Goal: Task Accomplishment & Management: Manage account settings

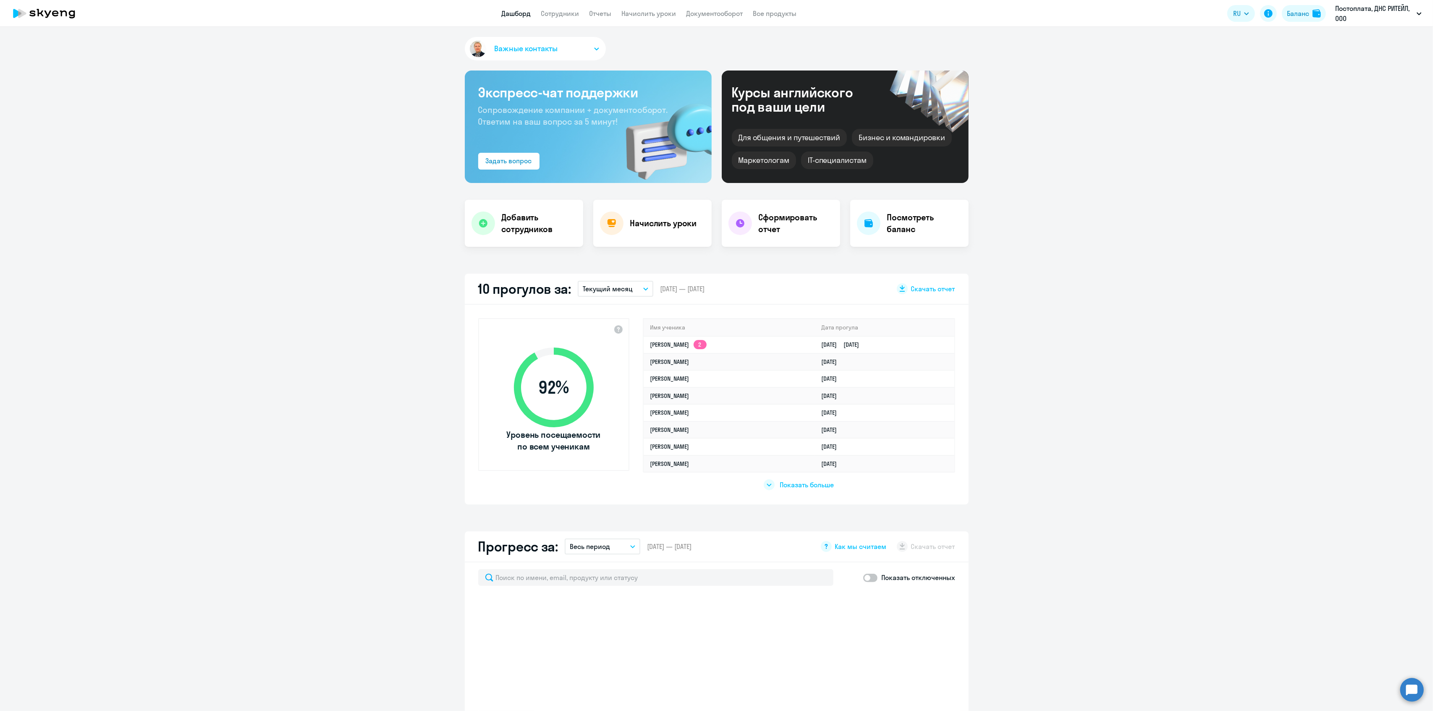
click at [546, 19] on app-header "Дашборд Сотрудники Отчеты Начислить уроки Документооборот Все продукты Дашборд …" at bounding box center [716, 13] width 1433 height 27
click at [551, 17] on link "Сотрудники" at bounding box center [560, 13] width 38 height 8
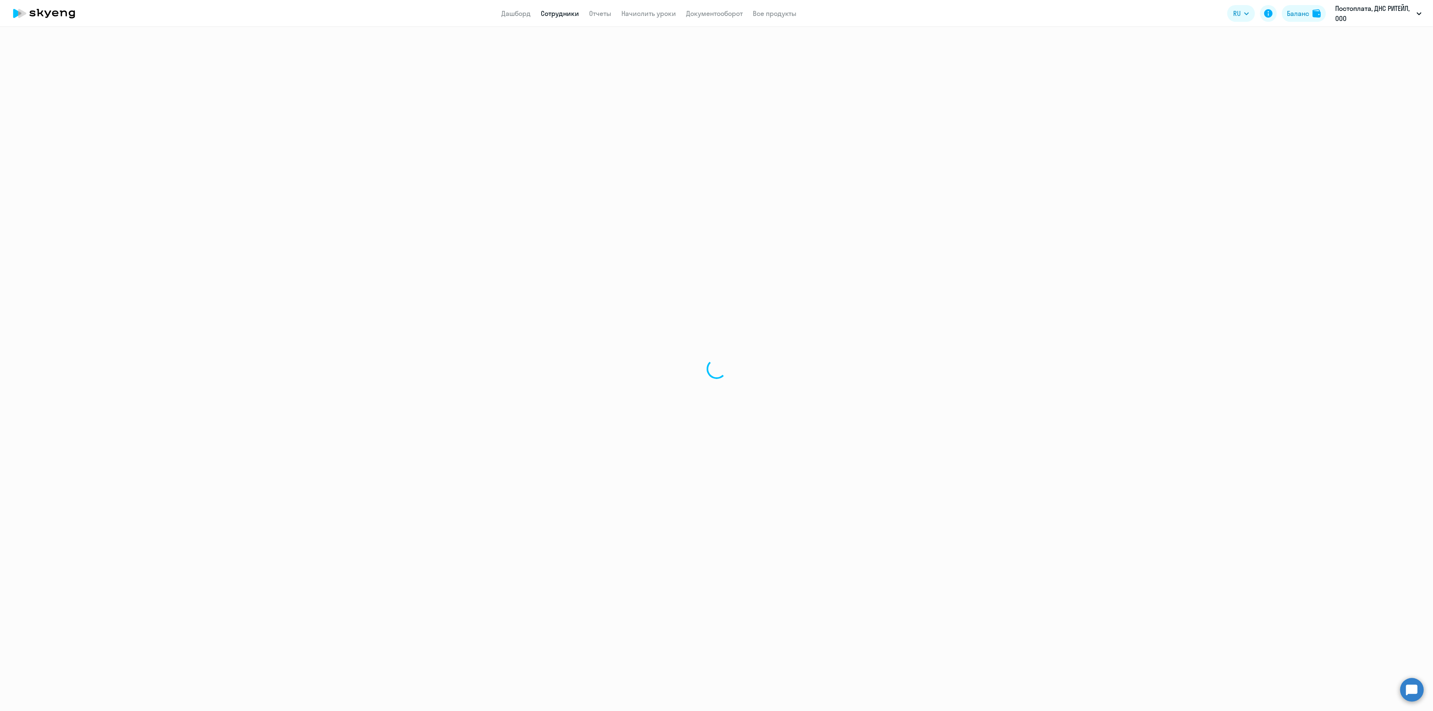
select select "30"
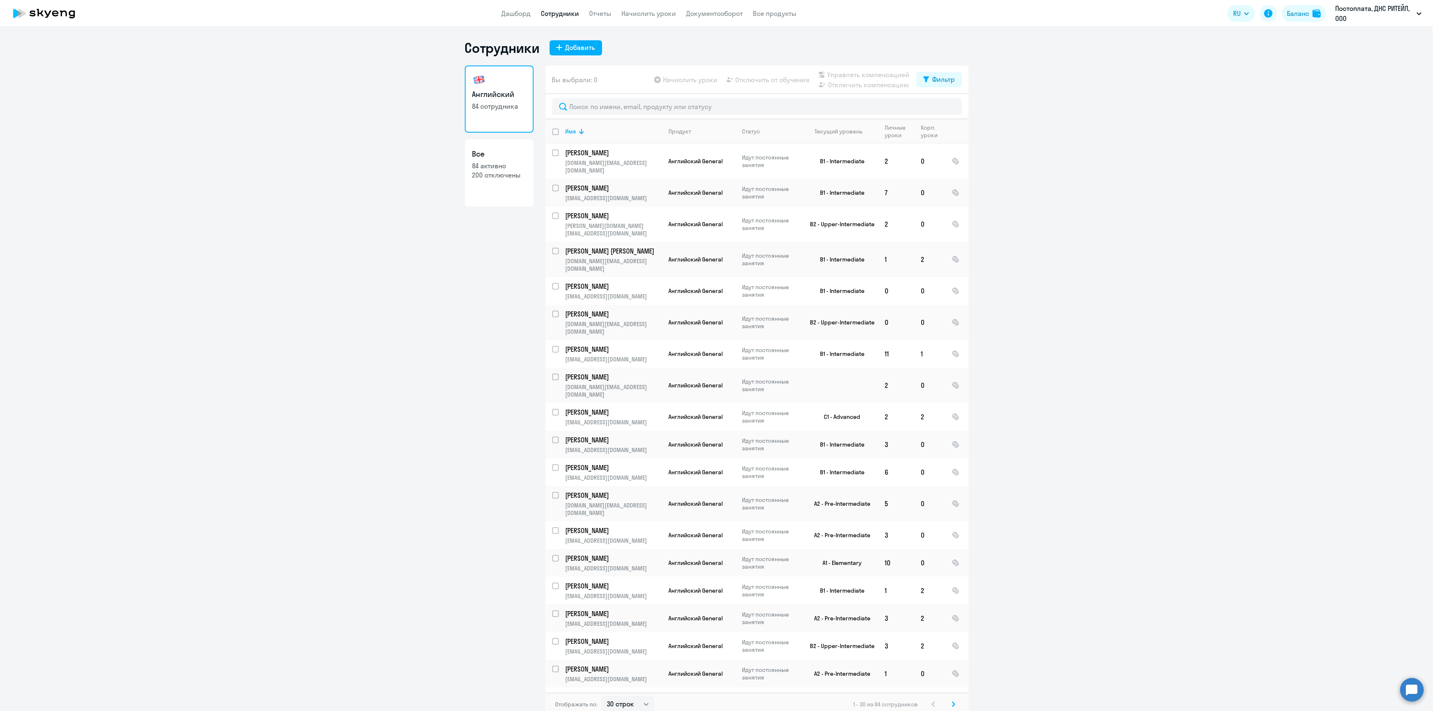
click at [505, 185] on link "Все 84 активно 200 отключены" at bounding box center [499, 172] width 69 height 67
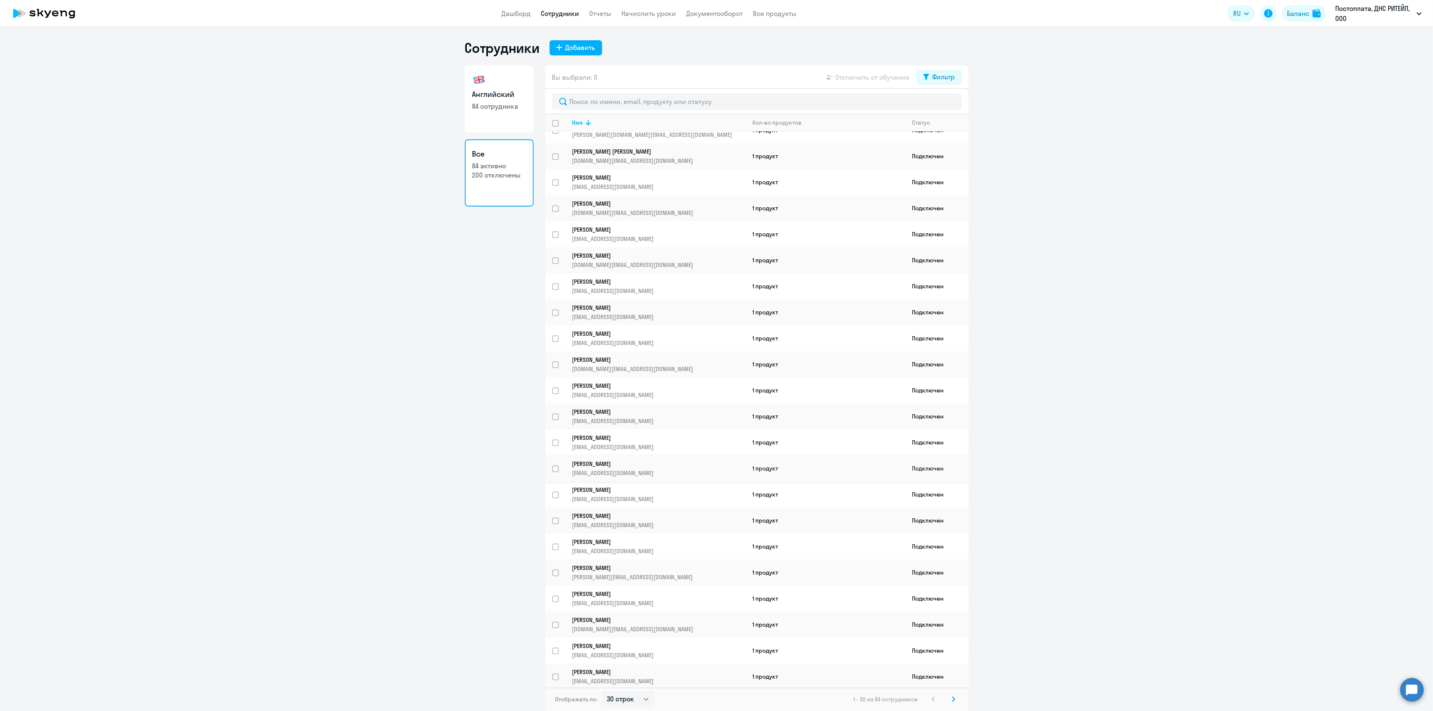
scroll to position [241, 0]
click at [638, 707] on select "30 строк 50 строк 100 строк" at bounding box center [627, 699] width 53 height 17
select select "100"
click at [601, 691] on select "30 строк 50 строк 100 строк" at bounding box center [627, 699] width 53 height 17
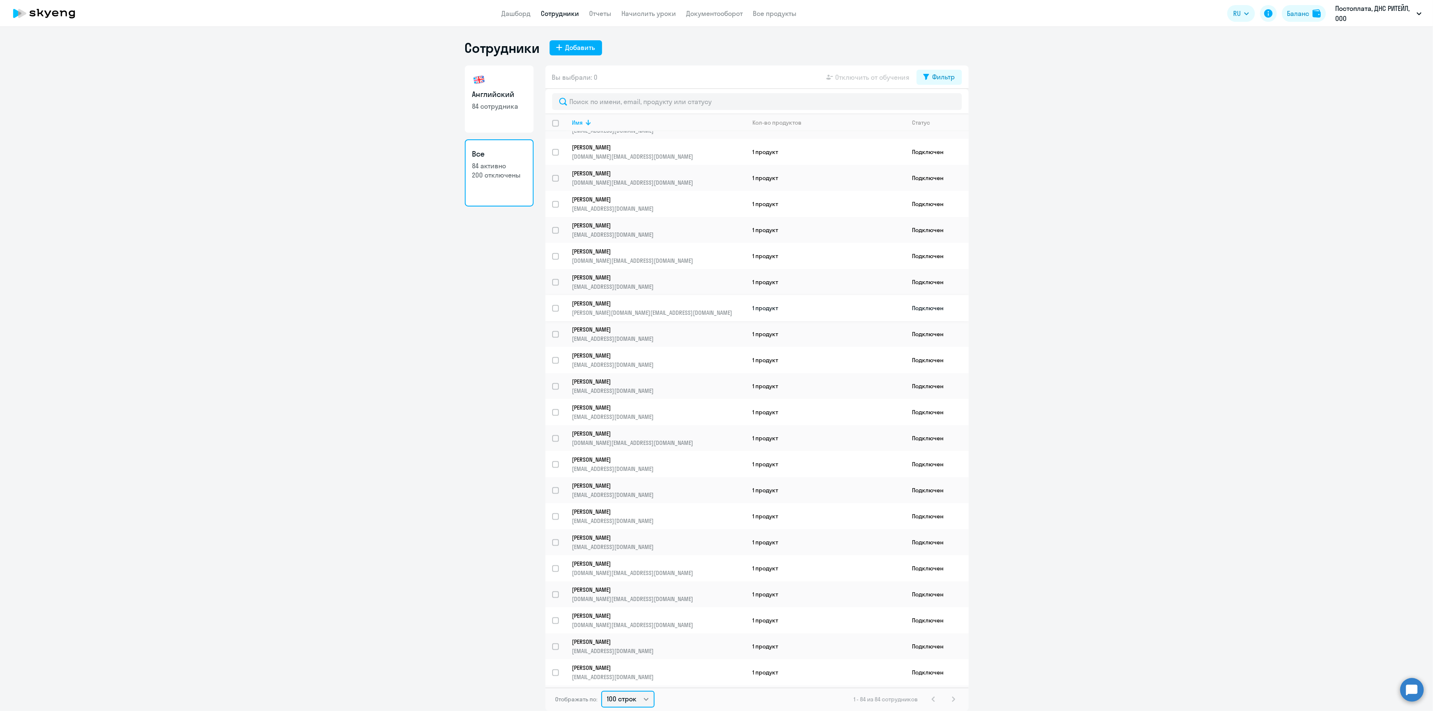
scroll to position [1668, 0]
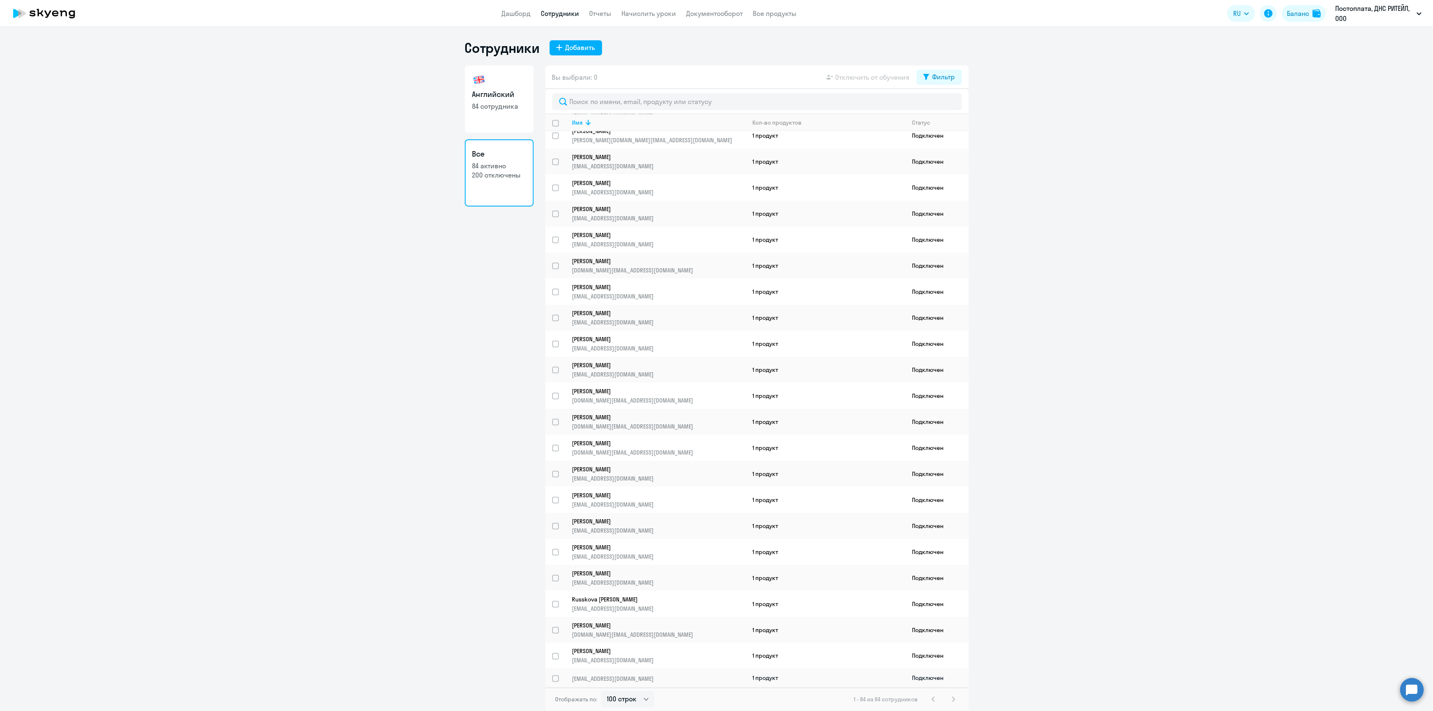
click at [558, 681] on input "select row 188397" at bounding box center [560, 683] width 17 height 17
checkbox input "true"
click at [854, 79] on span "Отключить от обучения" at bounding box center [872, 77] width 74 height 10
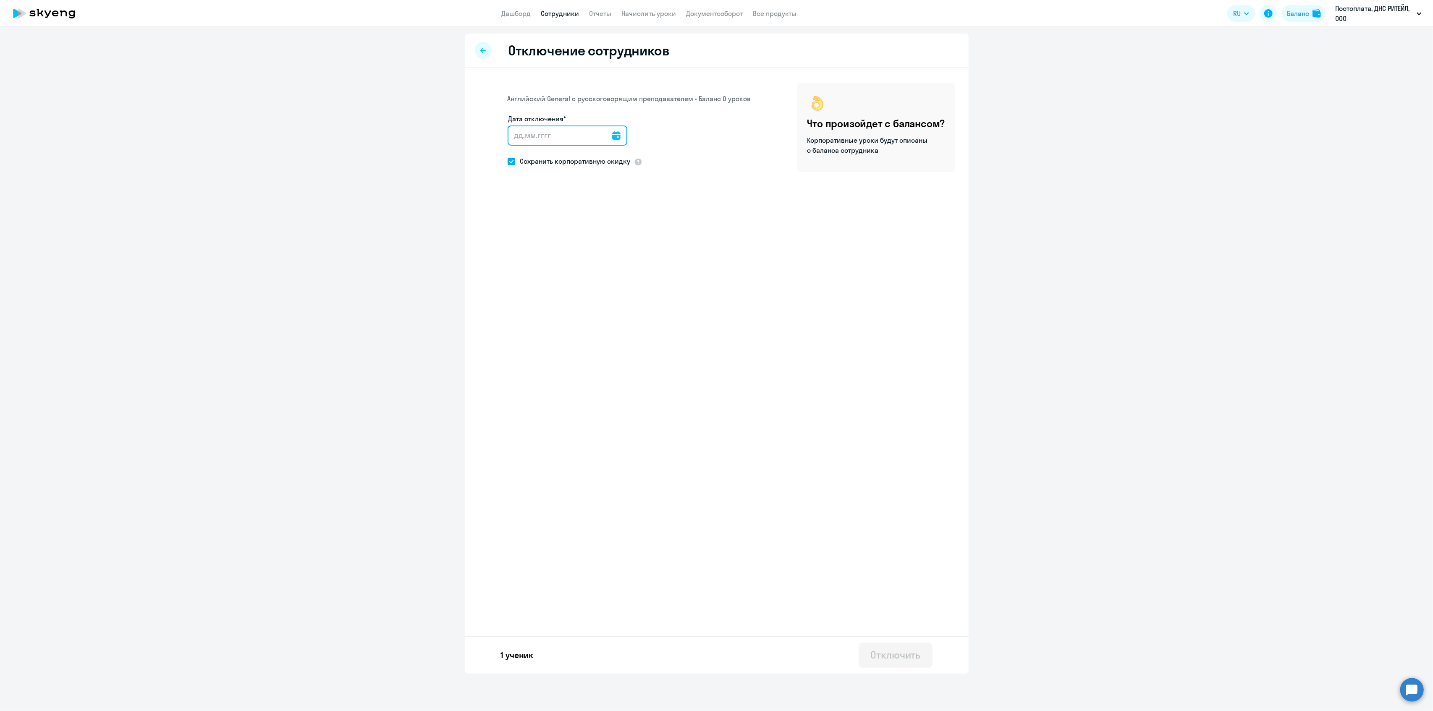
click at [605, 136] on input "Дата отключения*" at bounding box center [567, 136] width 120 height 20
click at [601, 139] on input "Дата отключения*" at bounding box center [567, 136] width 120 height 20
click at [612, 139] on icon at bounding box center [616, 135] width 8 height 8
click at [586, 252] on span "19" at bounding box center [586, 247] width 15 height 15
type input "[DATE]"
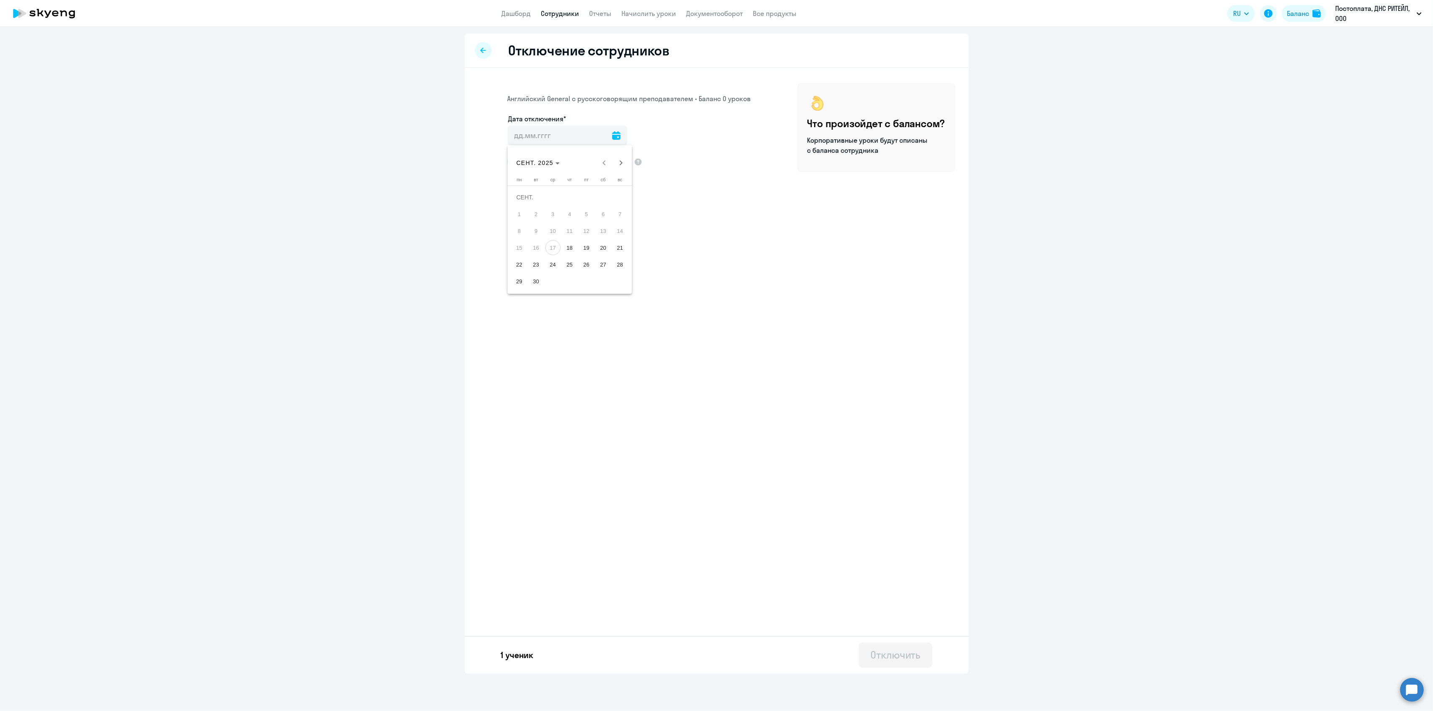
type input "[DATE]"
click at [612, 143] on div at bounding box center [616, 136] width 8 height 20
click at [617, 133] on input "[DATE]" at bounding box center [567, 136] width 120 height 20
click at [612, 136] on icon at bounding box center [616, 135] width 8 height 8
click at [574, 249] on span "18" at bounding box center [569, 247] width 15 height 15
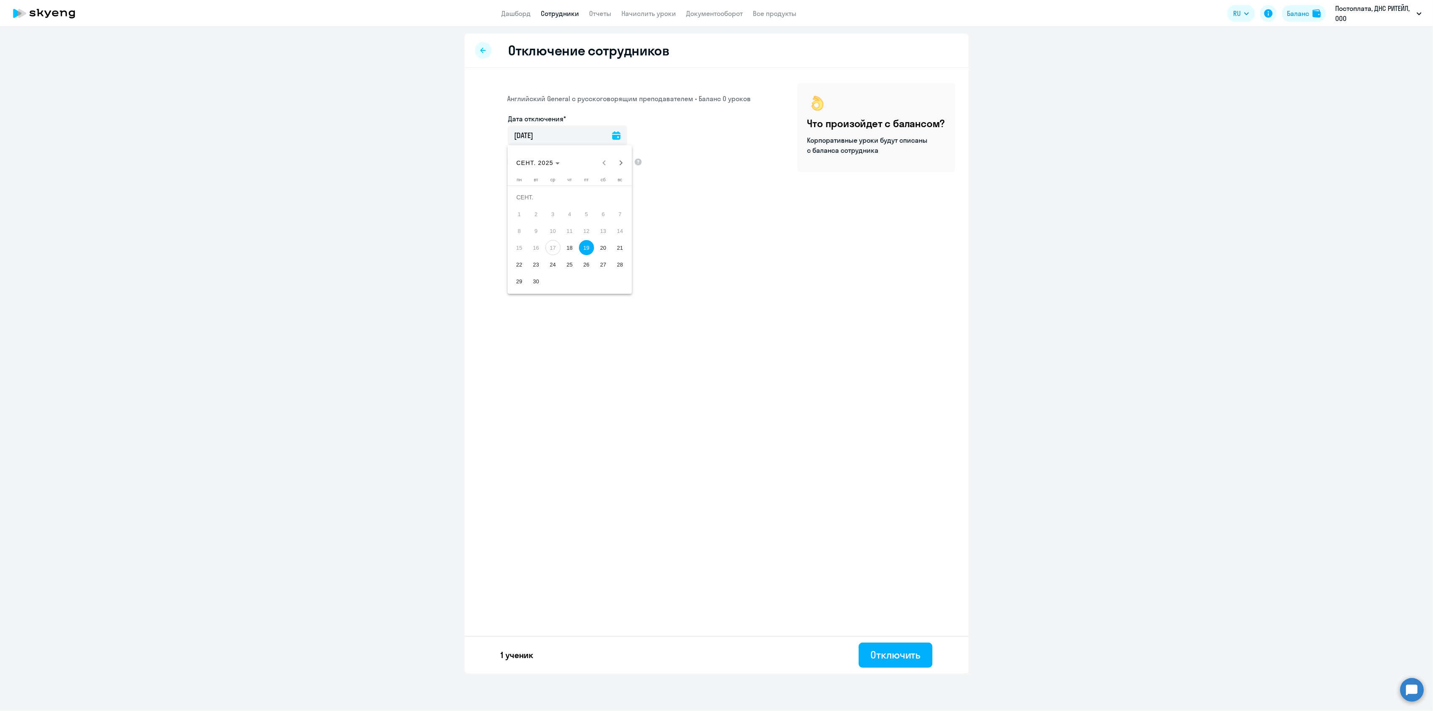
type input "[DATE]"
click at [899, 653] on div "Отключить" at bounding box center [895, 654] width 50 height 13
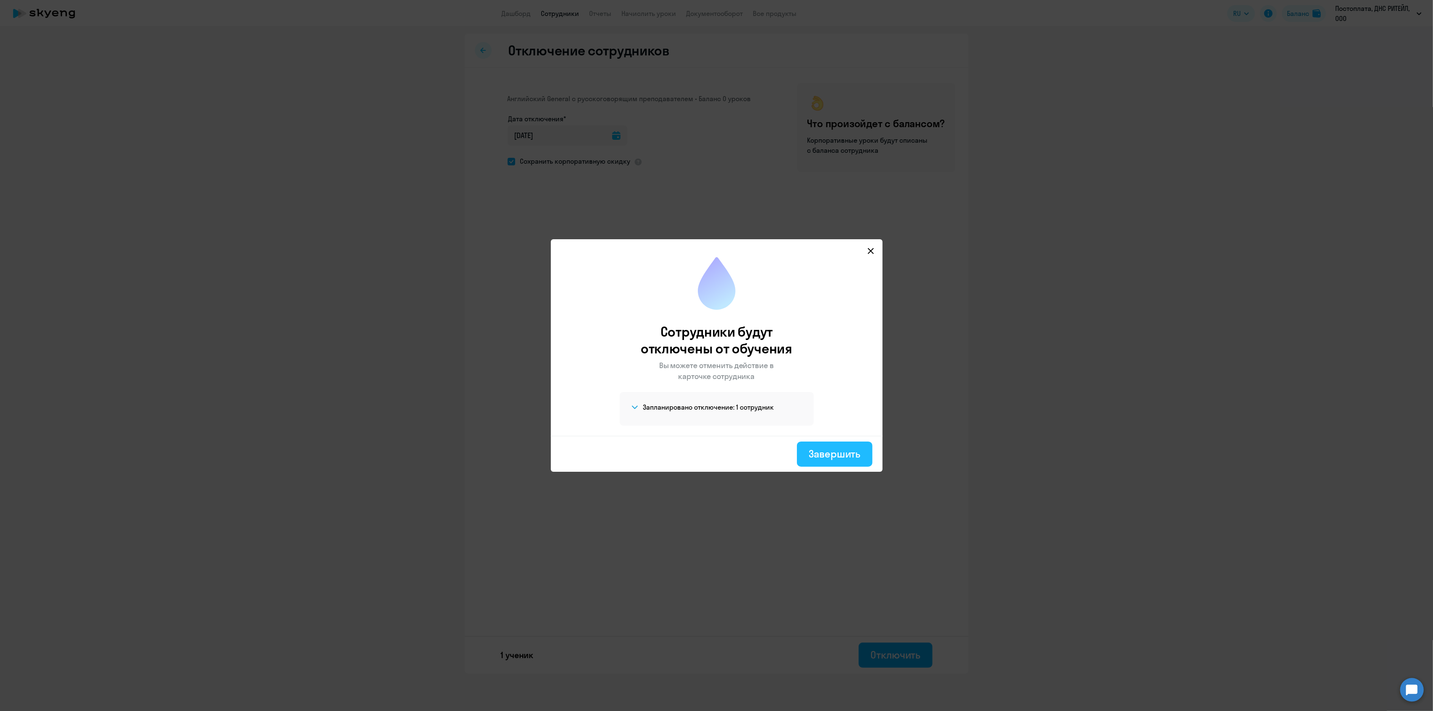
click at [832, 454] on div "Завершить" at bounding box center [834, 453] width 52 height 13
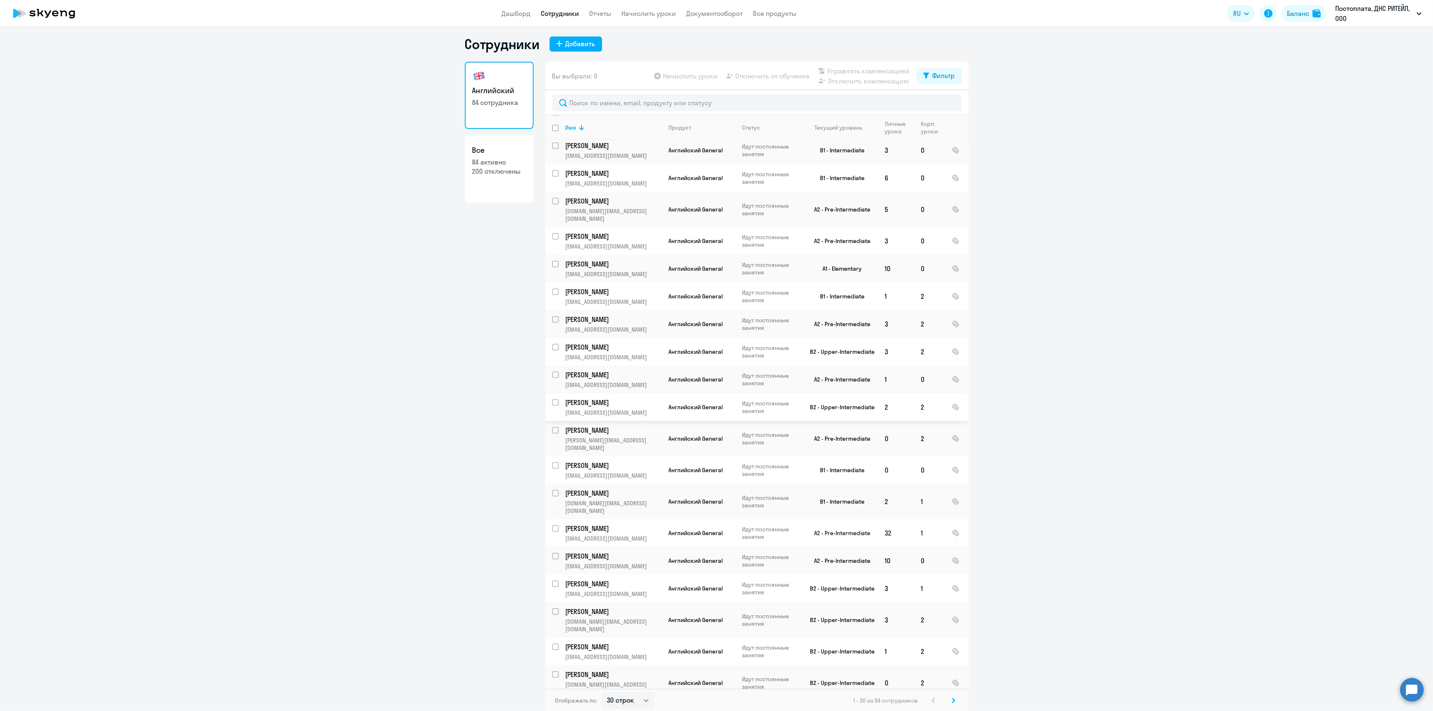
scroll to position [5, 0]
click at [617, 696] on select "30 строк 50 строк 100 строк" at bounding box center [627, 699] width 53 height 17
select select "100"
click at [601, 691] on select "30 строк 50 строк 100 строк" at bounding box center [627, 699] width 53 height 17
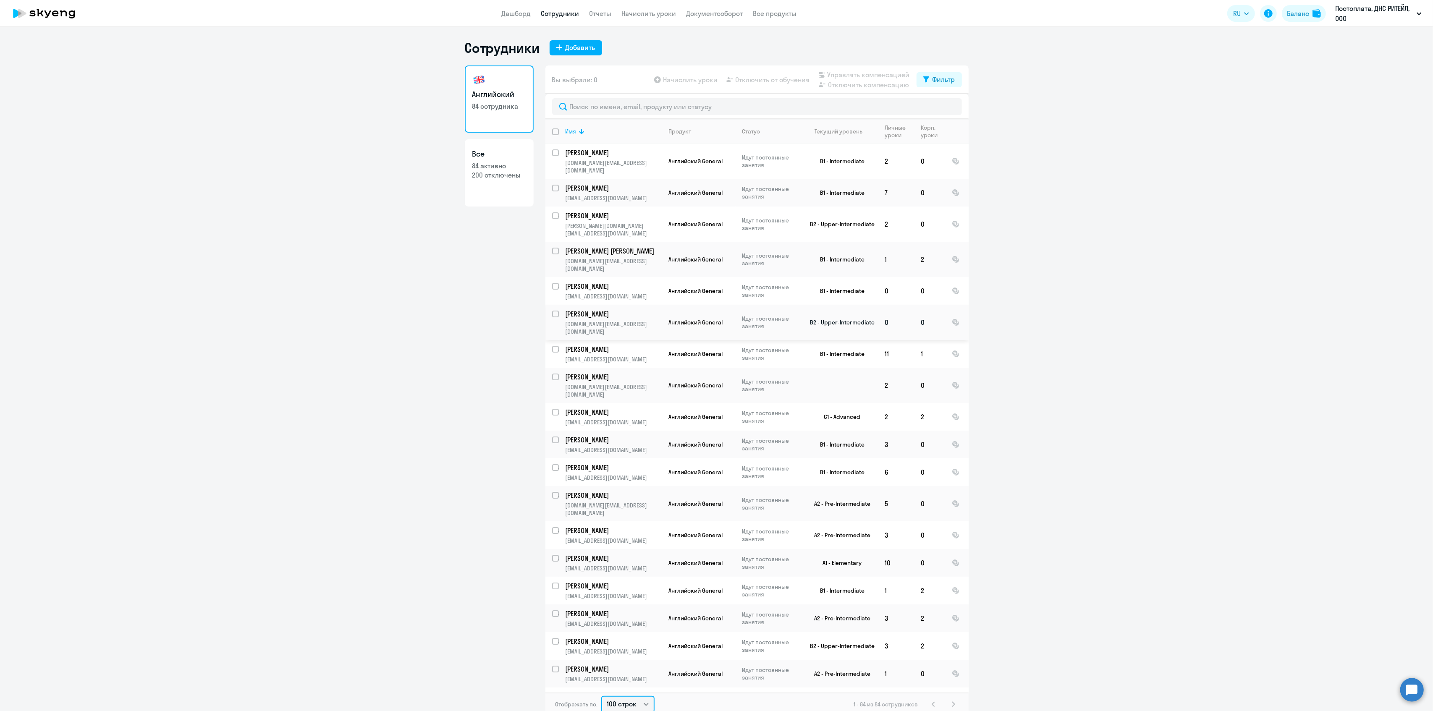
scroll to position [93, 0]
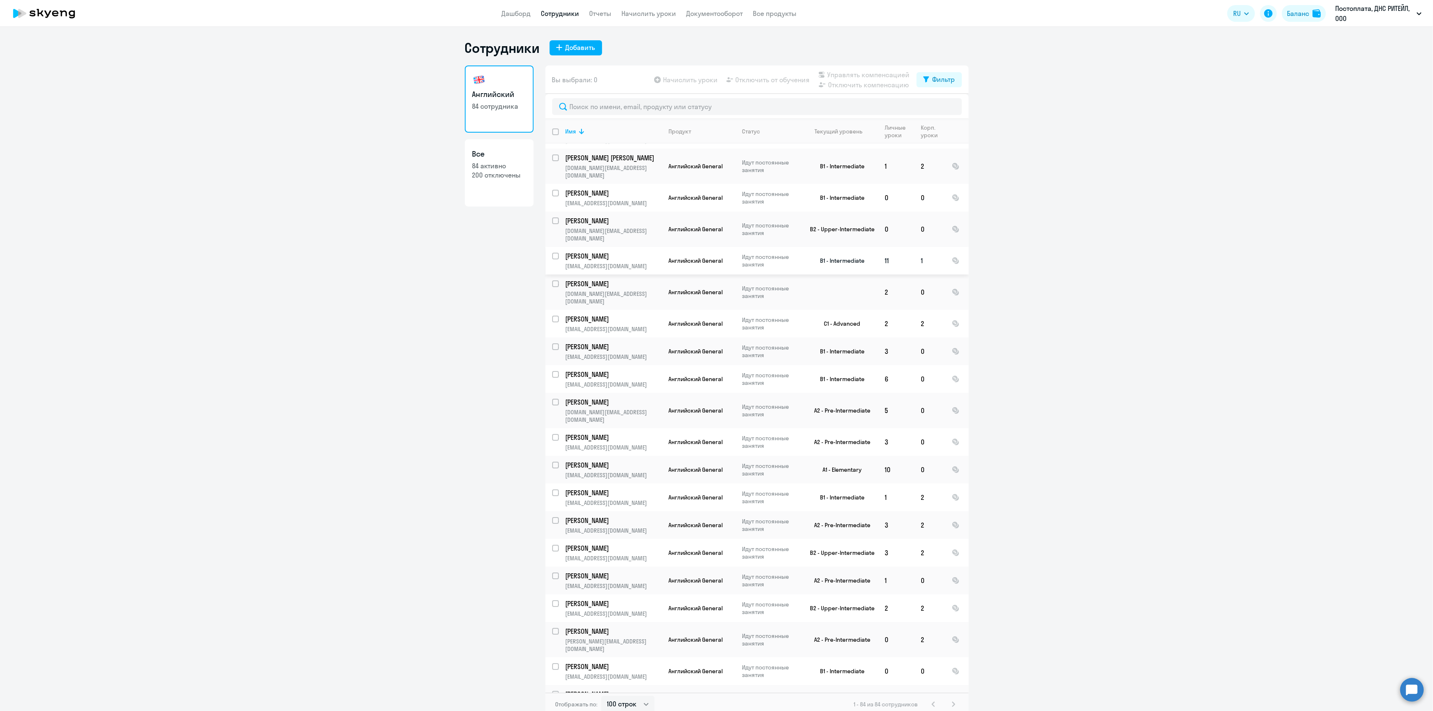
click at [608, 251] on p "[PERSON_NAME]" at bounding box center [612, 255] width 95 height 9
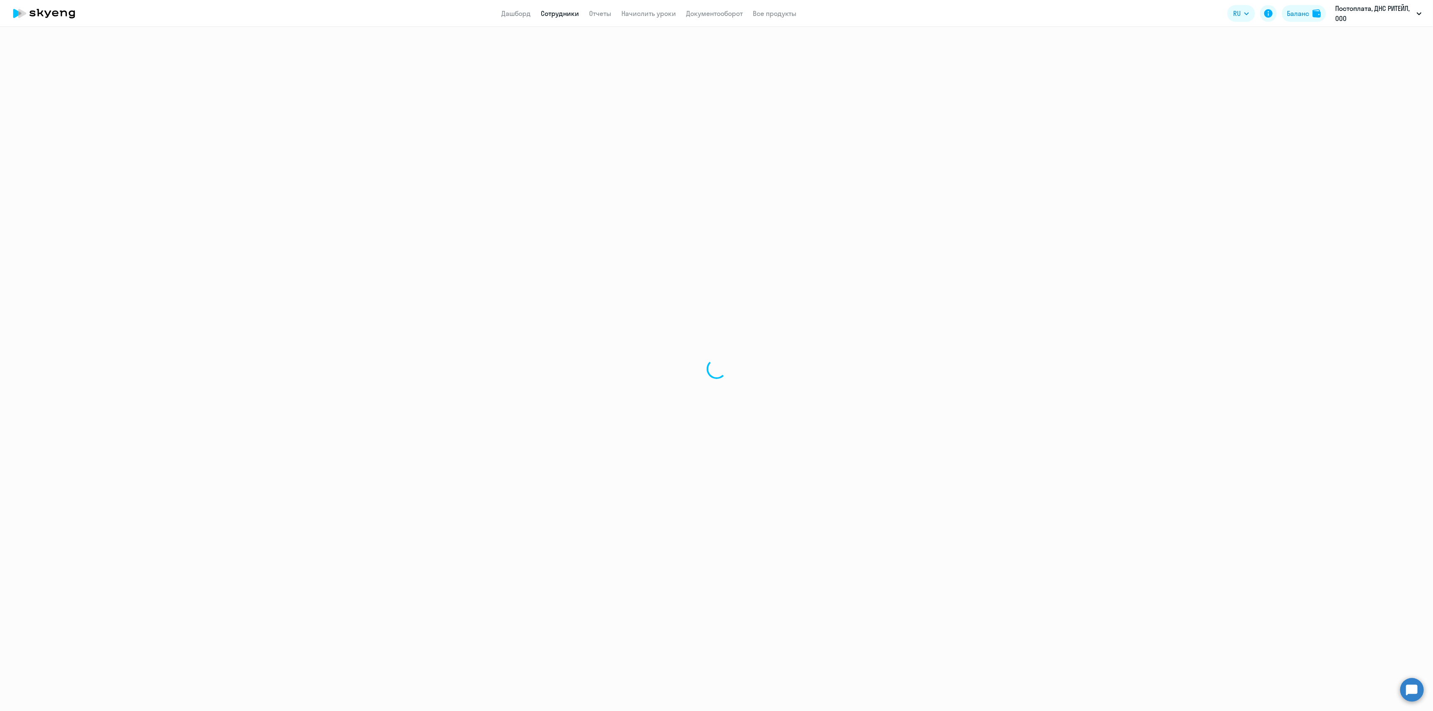
select select "english"
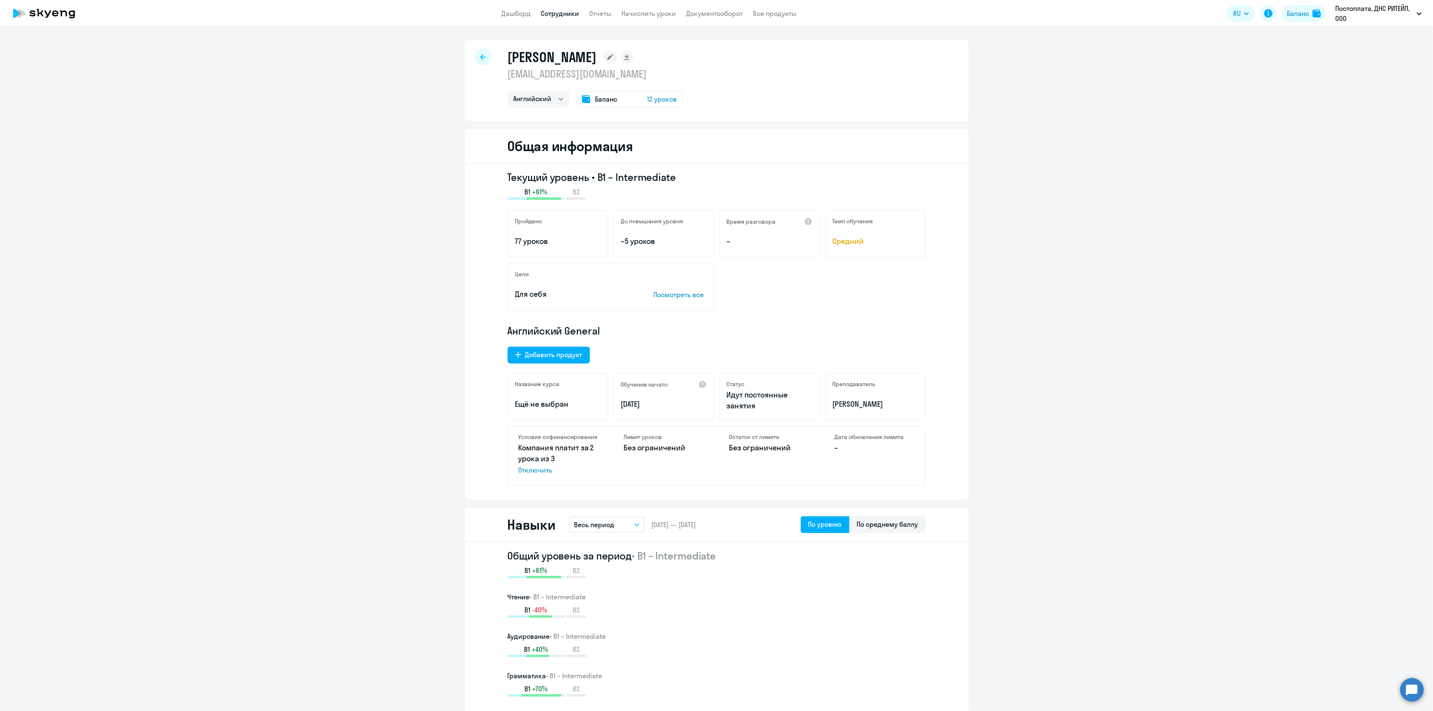
click at [484, 60] on div at bounding box center [483, 57] width 17 height 17
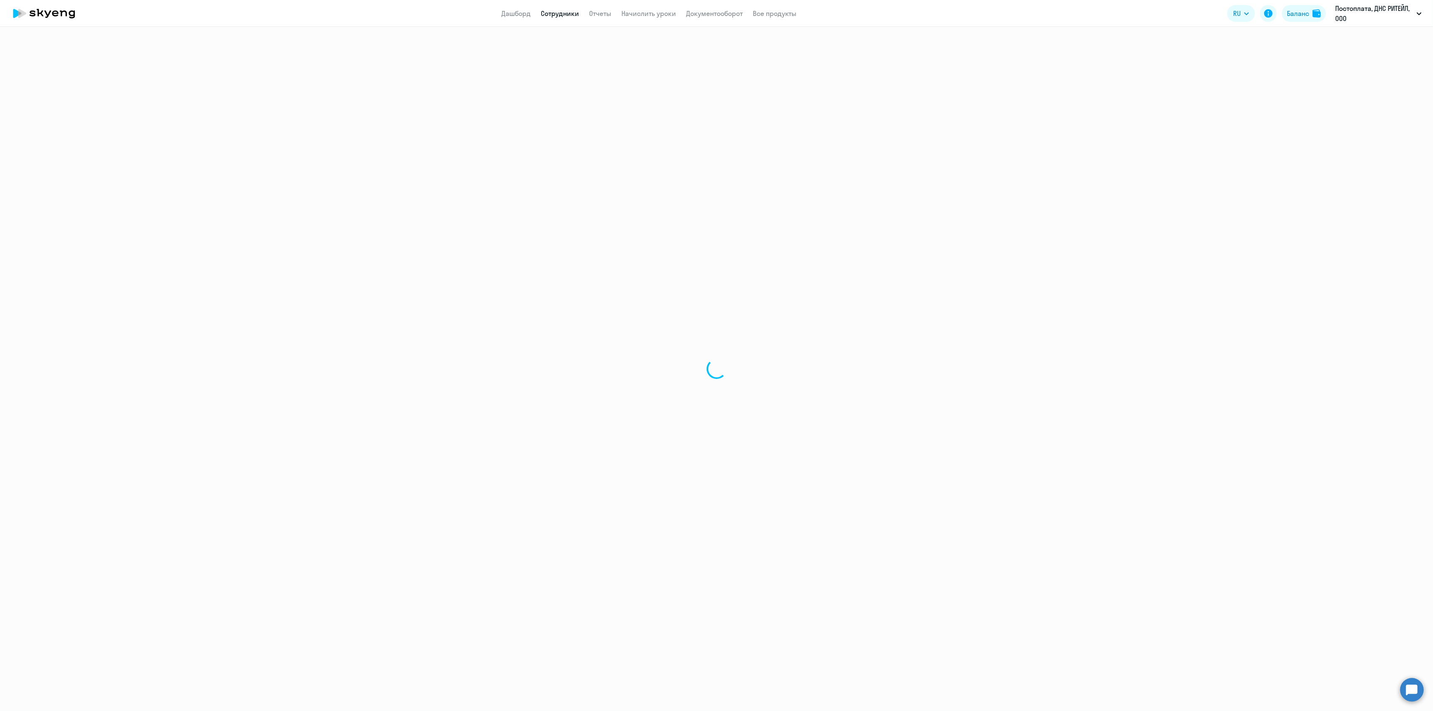
select select "30"
